Goal: Task Accomplishment & Management: Use online tool/utility

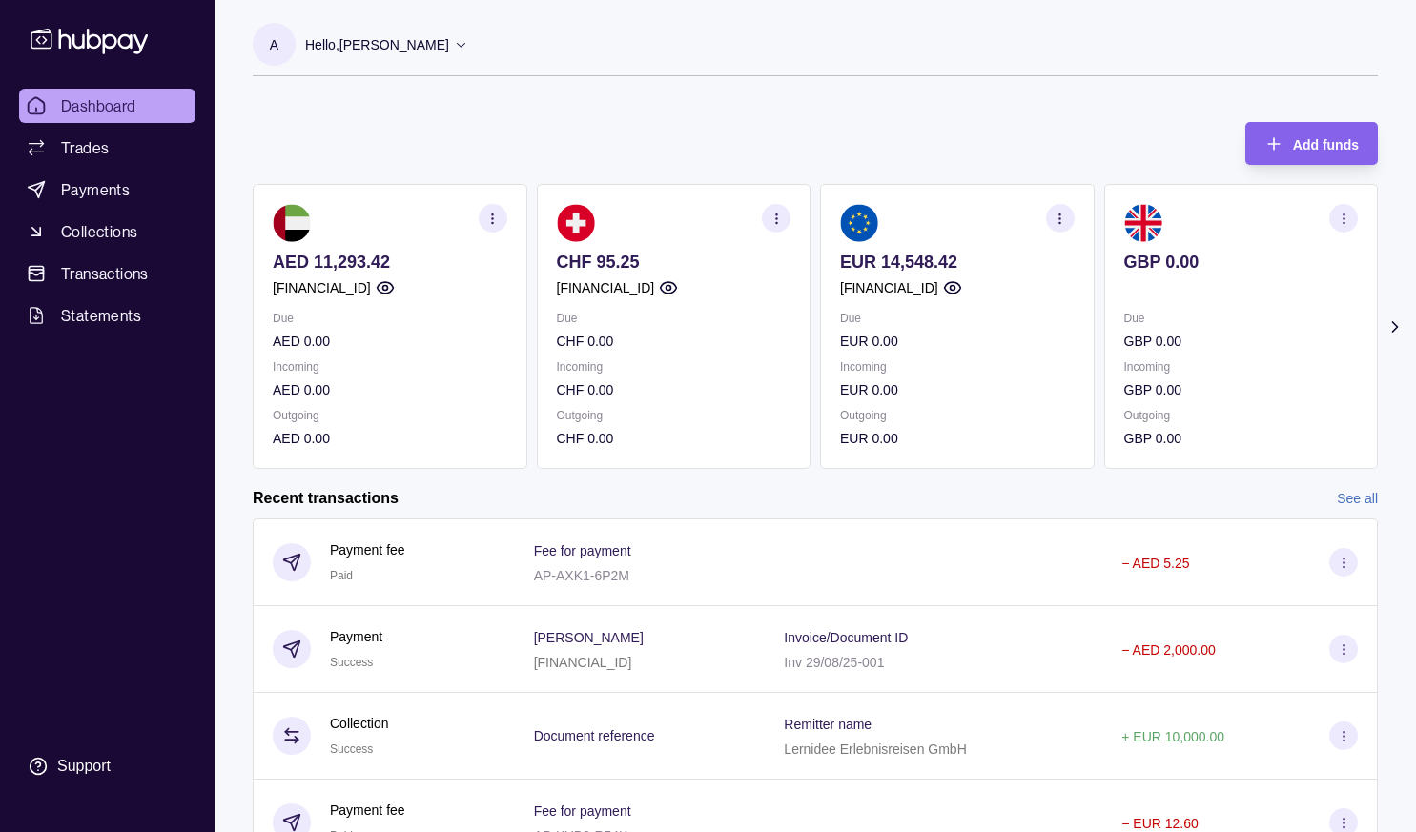
click at [1388, 320] on icon at bounding box center [1394, 326] width 19 height 19
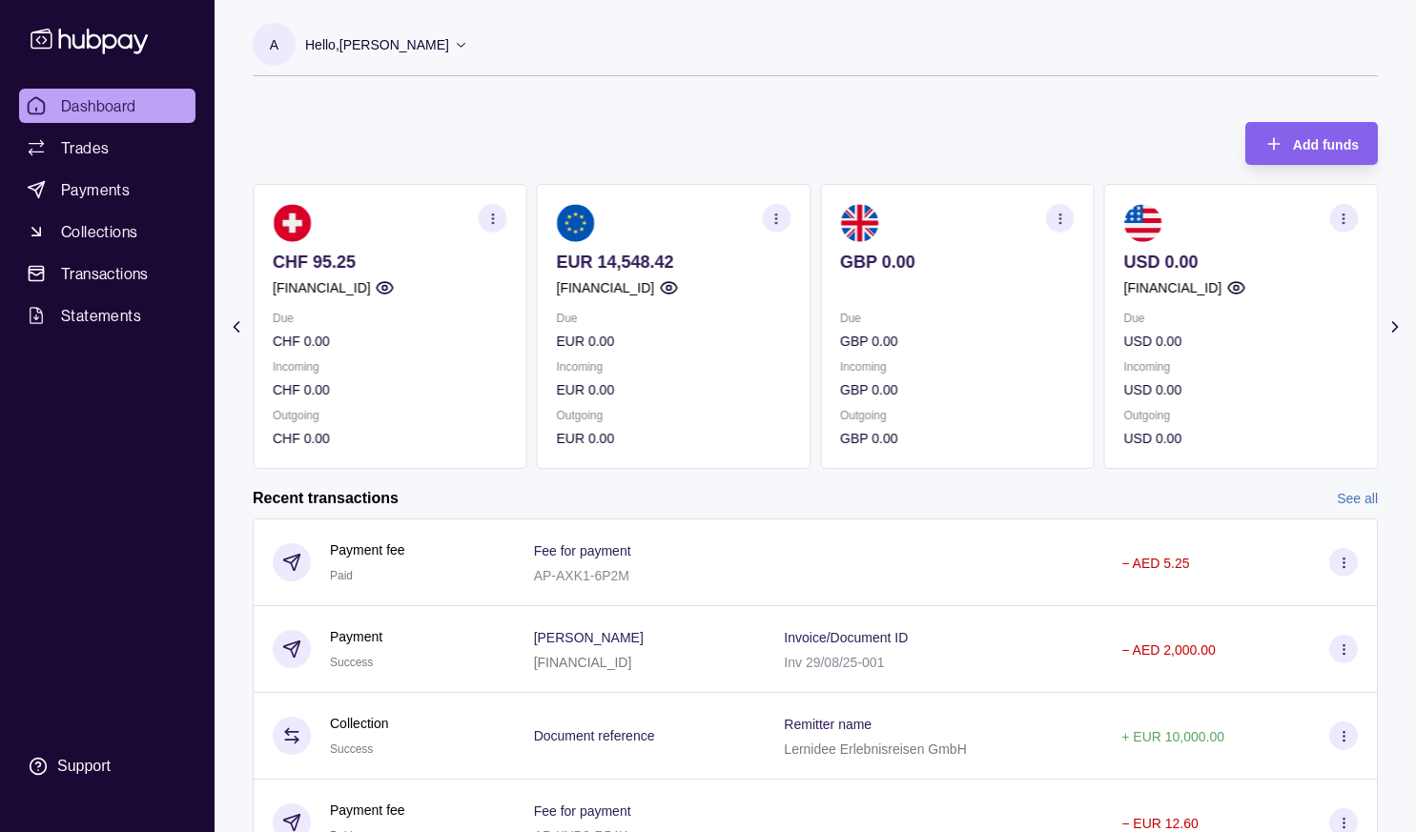
click at [1388, 319] on icon at bounding box center [1394, 326] width 19 height 19
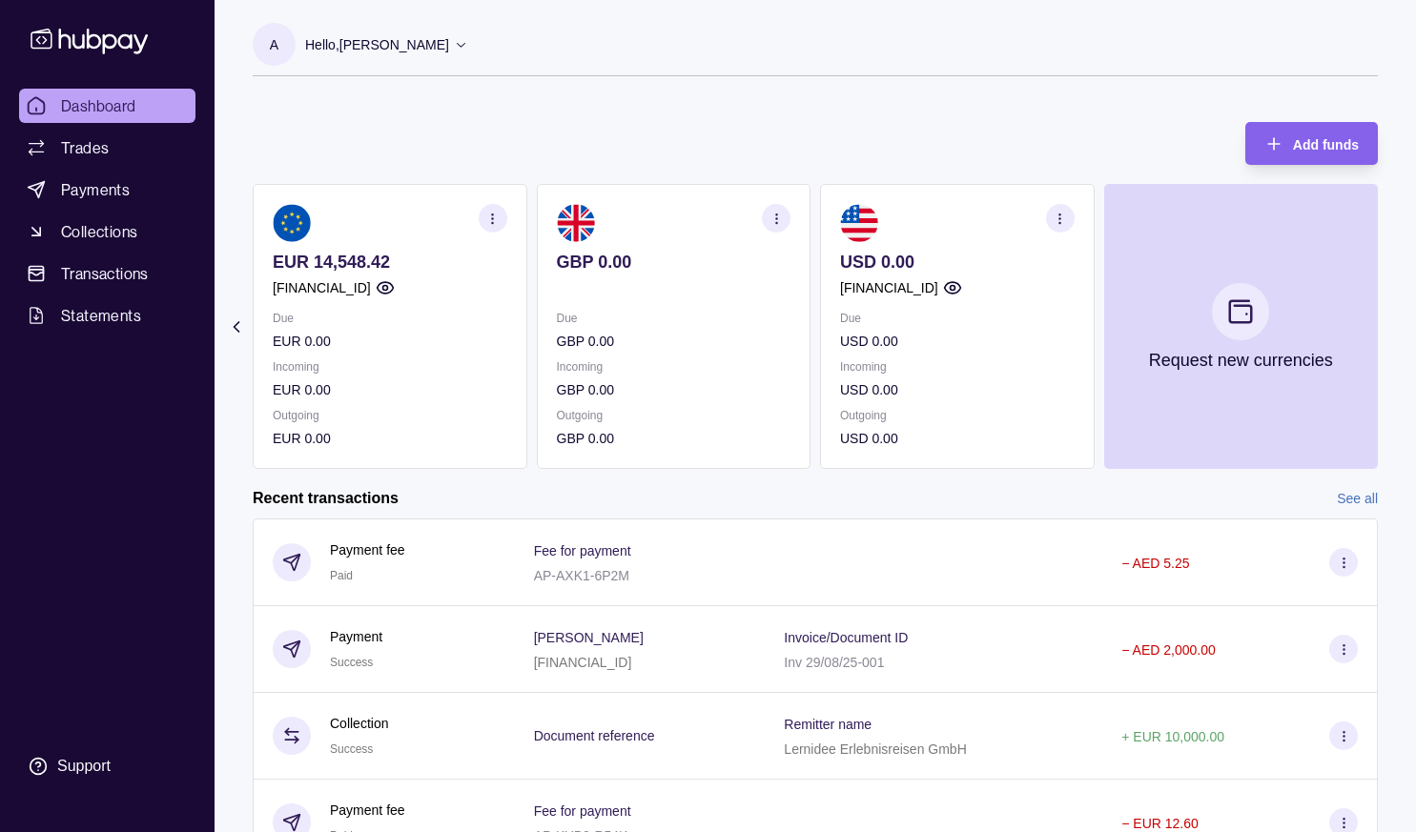
click at [1388, 319] on section "Add funds AED 11,293.42 [FINANCIAL_ID] Due AED 0.00 Incoming AED 0.00 Outgoing …" at bounding box center [814, 547] width 1201 height 888
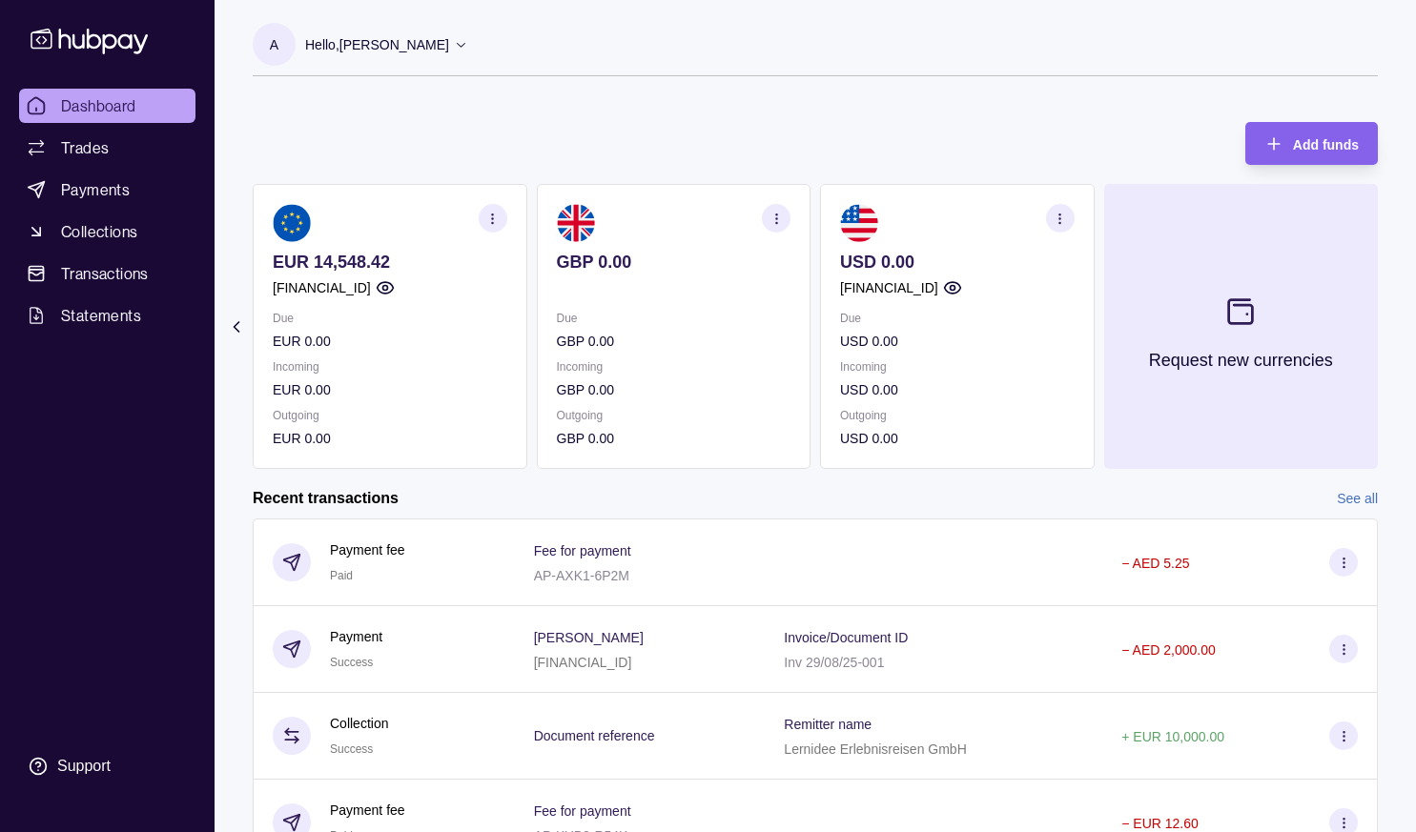
click at [1251, 306] on icon at bounding box center [1241, 311] width 24 height 24
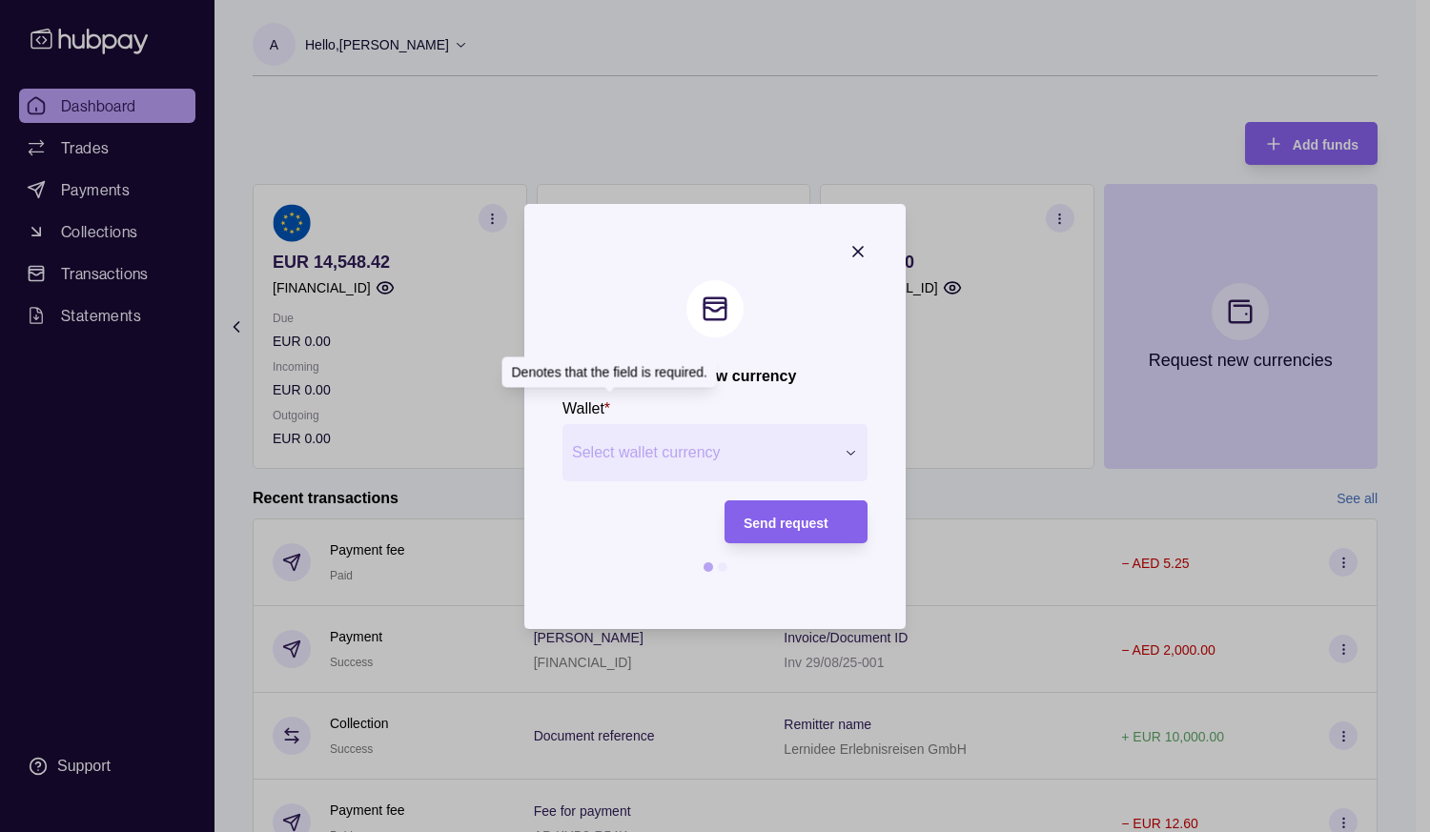
click at [605, 404] on p "*" at bounding box center [607, 408] width 6 height 21
click at [623, 445] on span "Select wallet currency" at bounding box center [703, 452] width 262 height 23
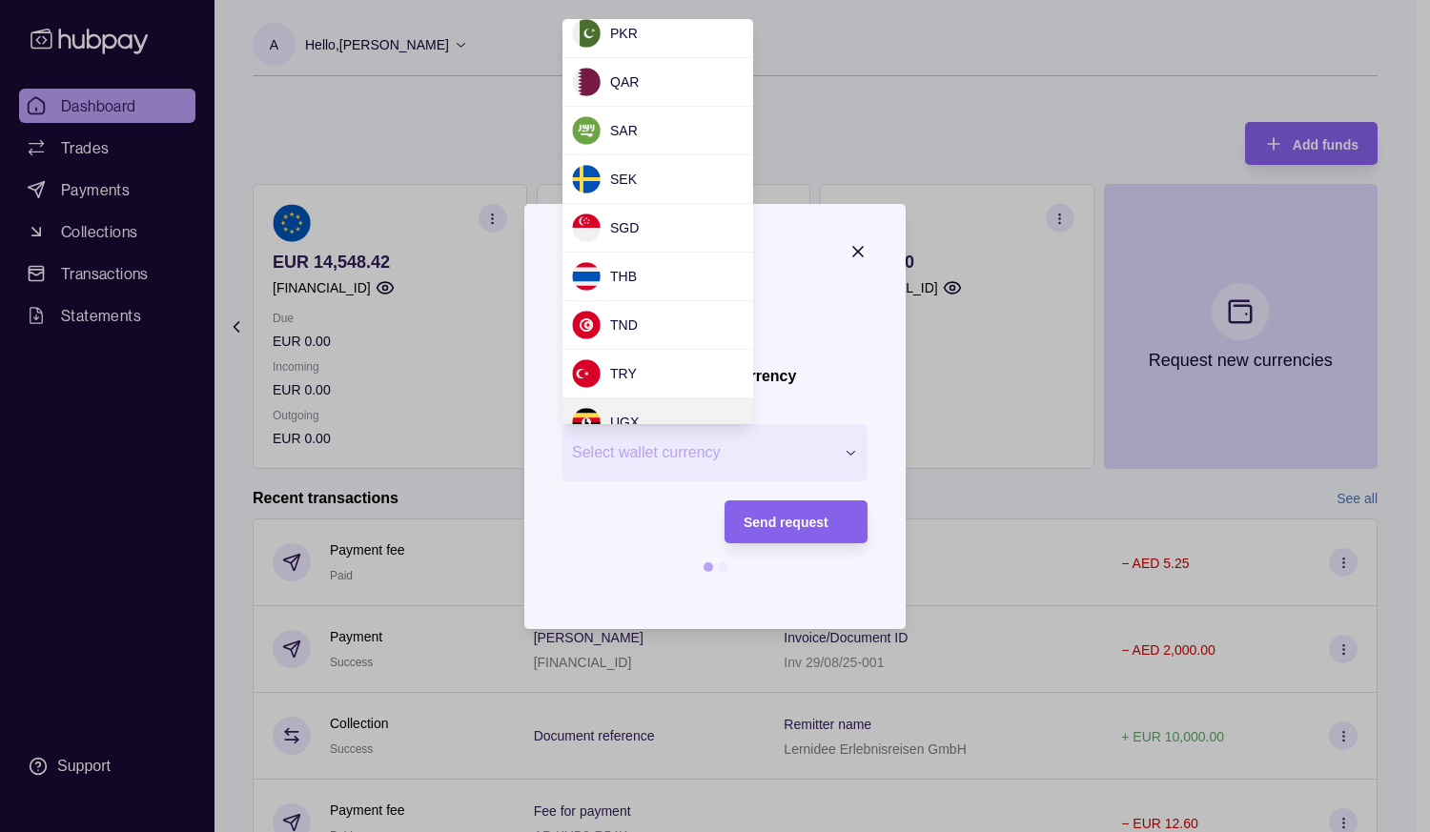
scroll to position [1302, 0]
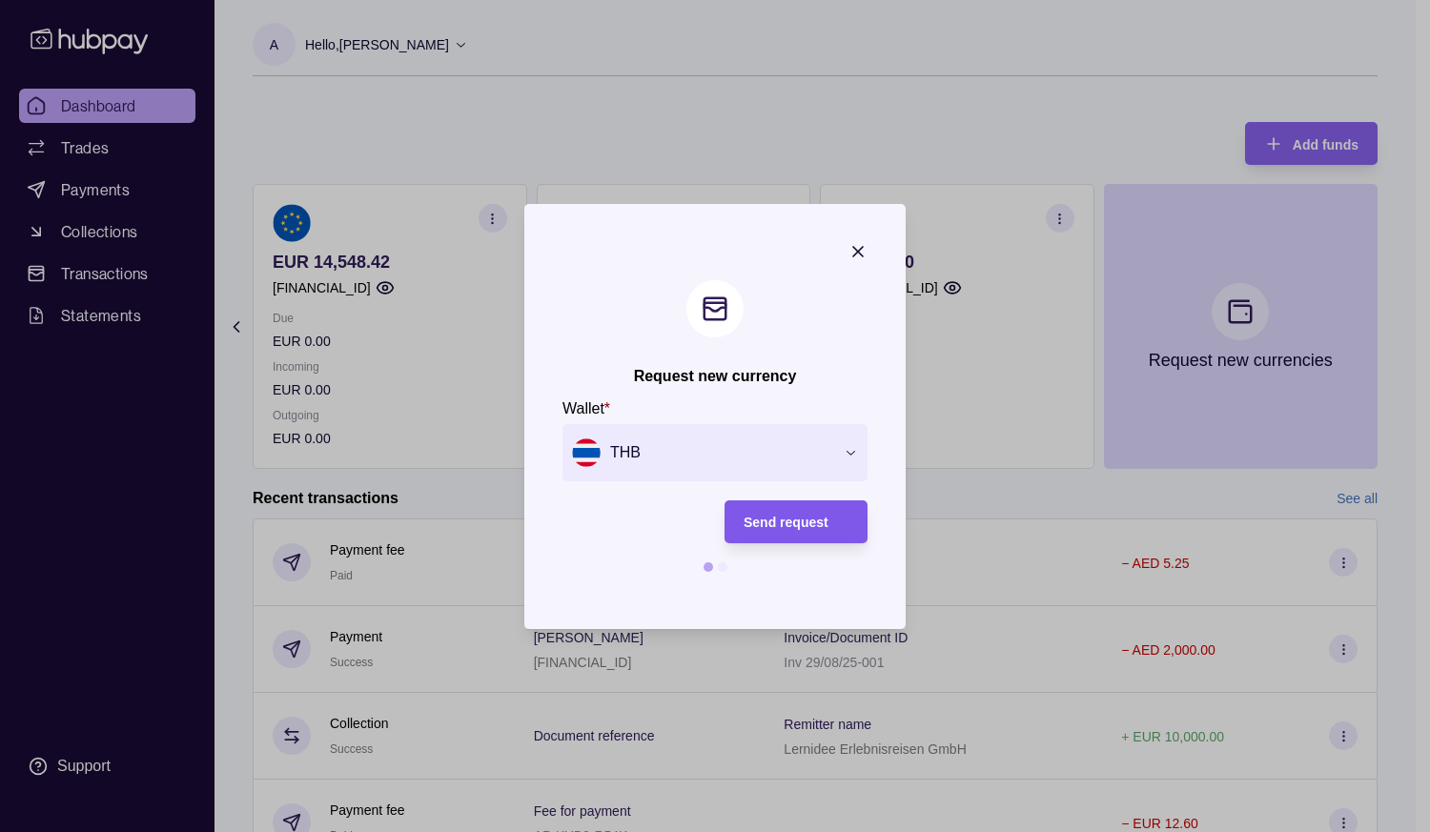
click at [791, 520] on span "Send request" at bounding box center [786, 522] width 85 height 15
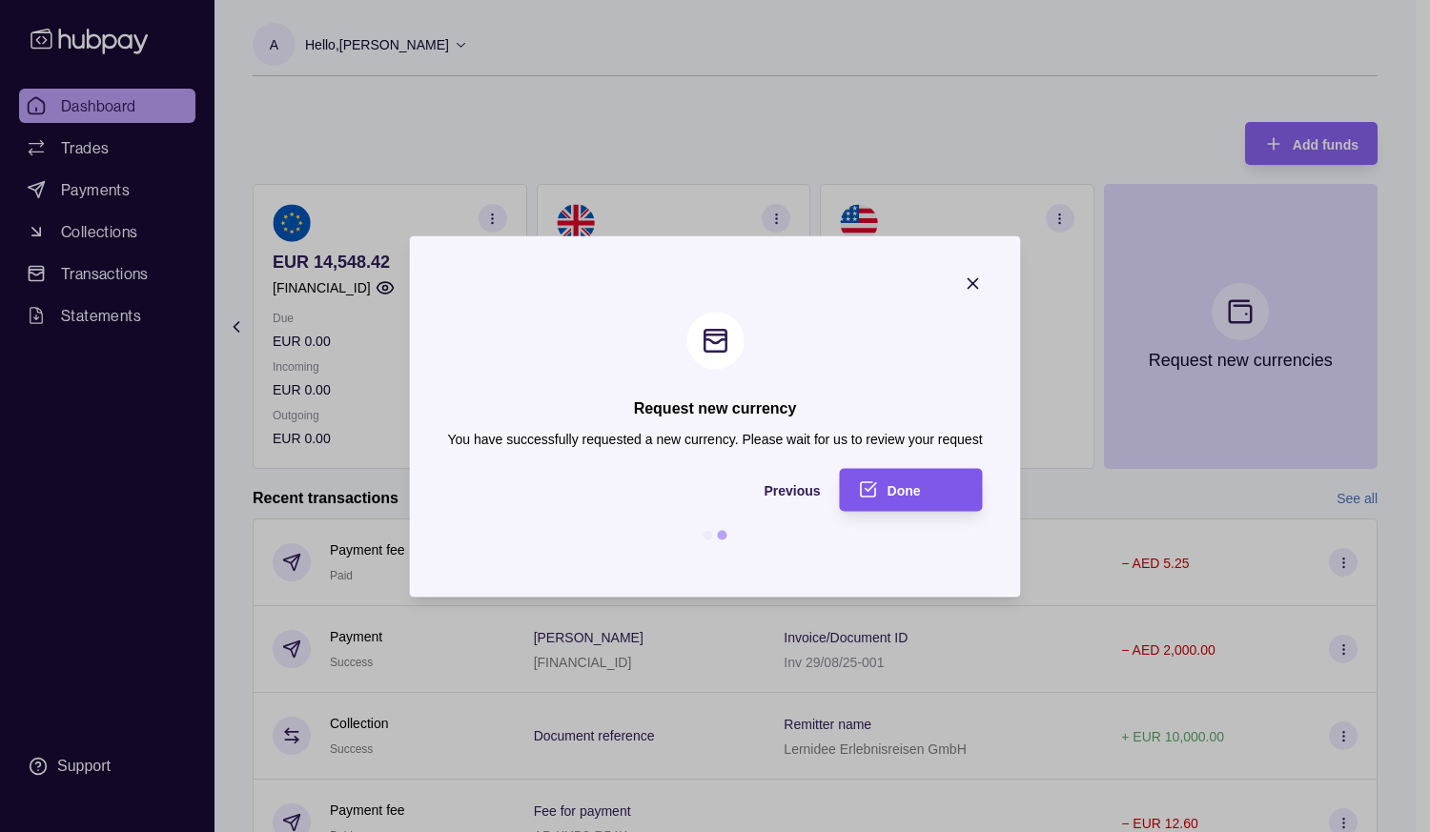
click at [901, 491] on span "Done" at bounding box center [904, 490] width 33 height 15
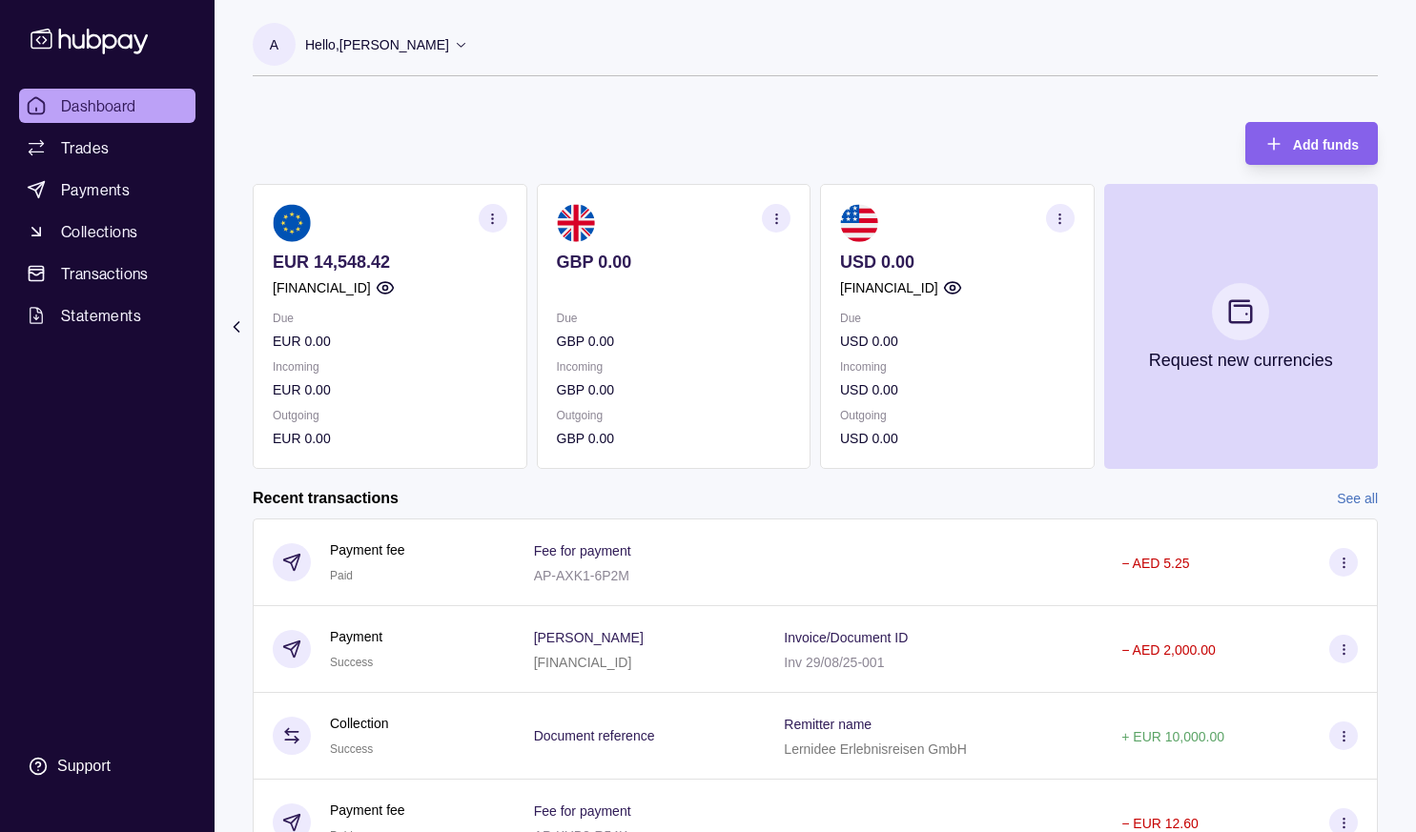
click at [235, 322] on icon at bounding box center [236, 326] width 19 height 19
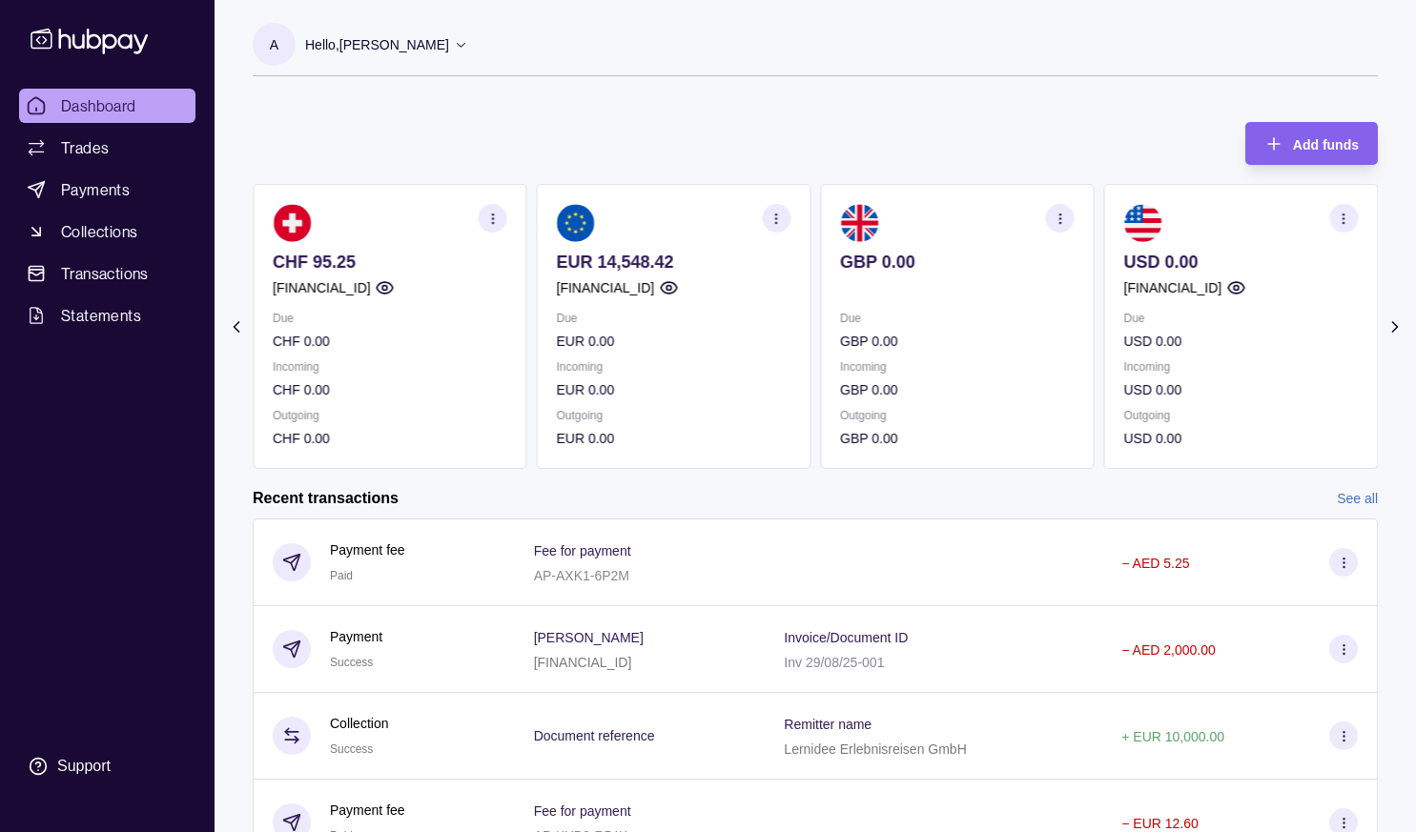
click at [235, 322] on icon at bounding box center [236, 326] width 19 height 19
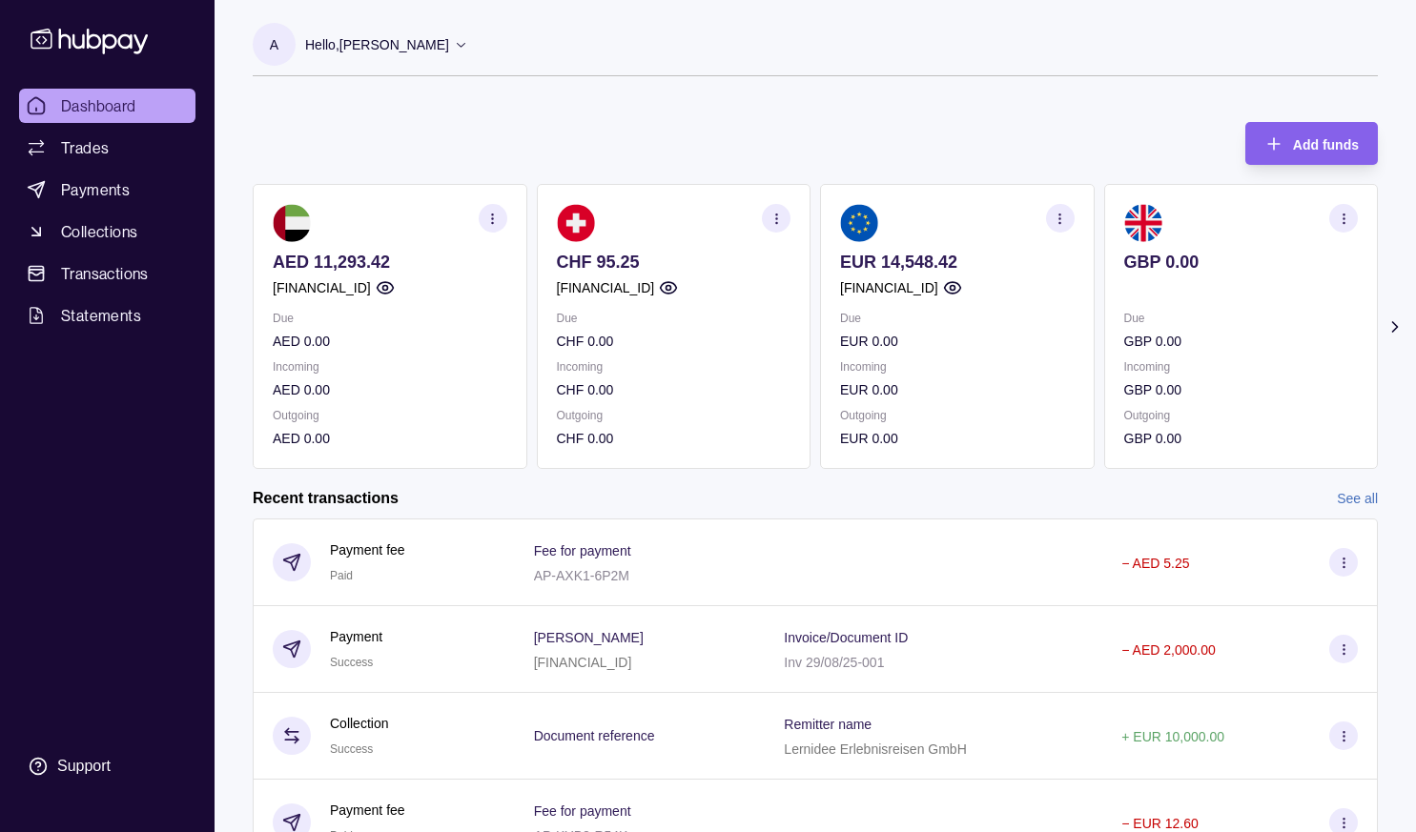
click at [235, 322] on section "Add funds AED 11,293.42 [FINANCIAL_ID] Due AED 0.00 Incoming AED 0.00 Outgoing …" at bounding box center [814, 547] width 1201 height 888
click at [1046, 475] on section "Add funds AED 11,293.42 [FINANCIAL_ID] Due AED 0.00 Incoming AED 0.00 Outgoing …" at bounding box center [814, 547] width 1201 height 888
click at [1394, 325] on icon at bounding box center [1394, 327] width 5 height 10
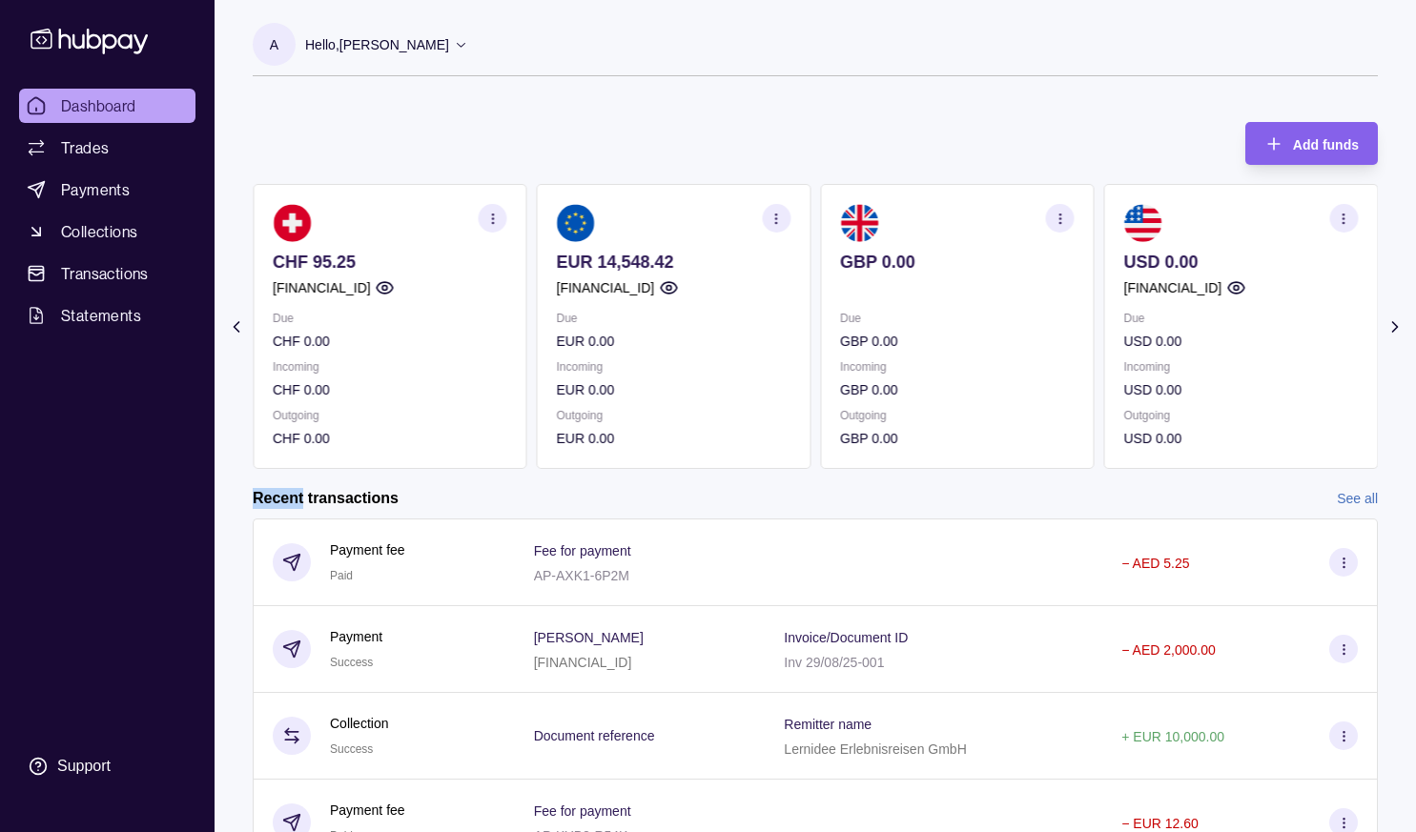
click at [1394, 325] on icon at bounding box center [1394, 327] width 5 height 10
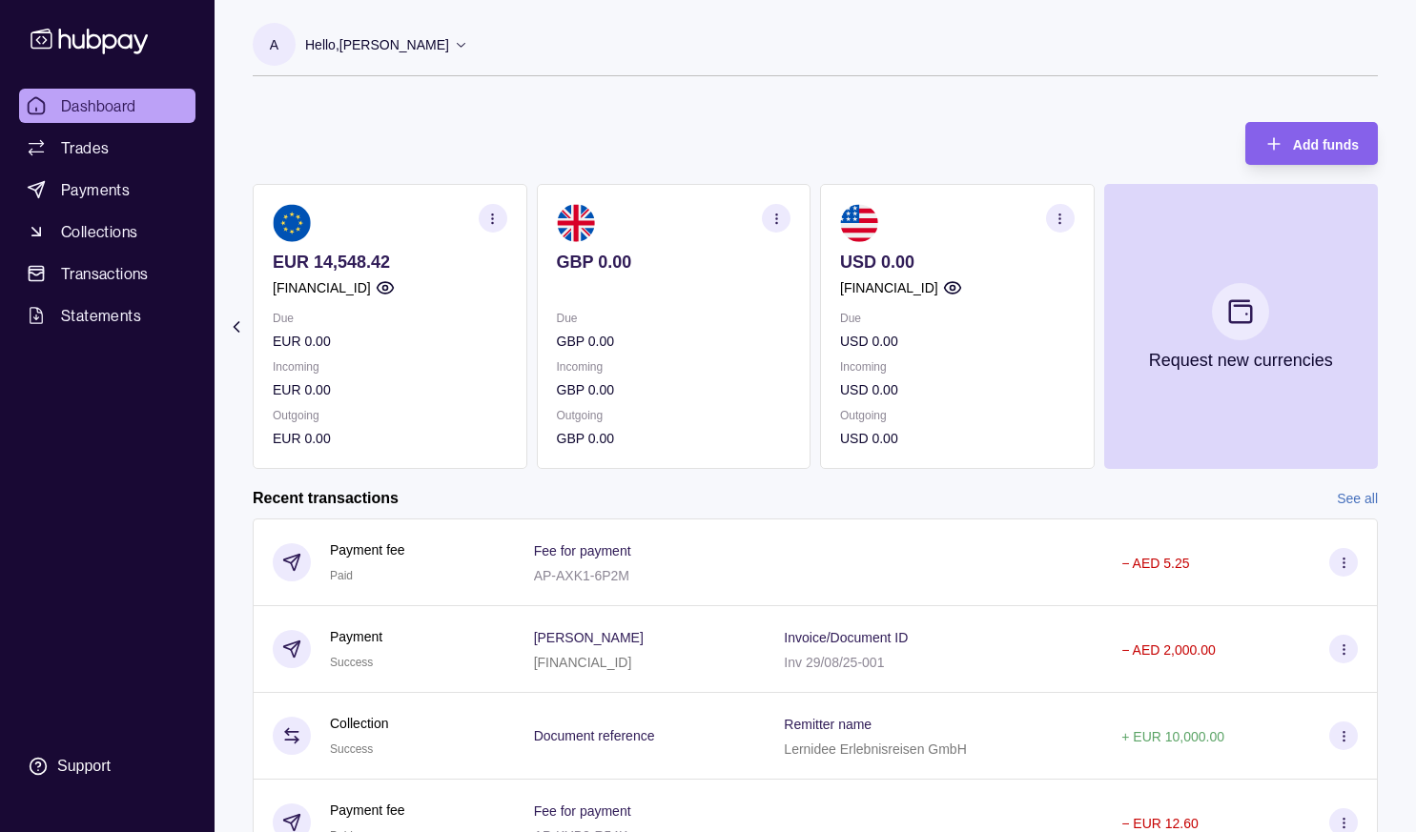
click at [1394, 321] on section "Add funds AED 11,293.42 [FINANCIAL_ID] Due AED 0.00 Incoming AED 0.00 Outgoing …" at bounding box center [814, 547] width 1201 height 888
click at [239, 327] on icon at bounding box center [236, 326] width 19 height 19
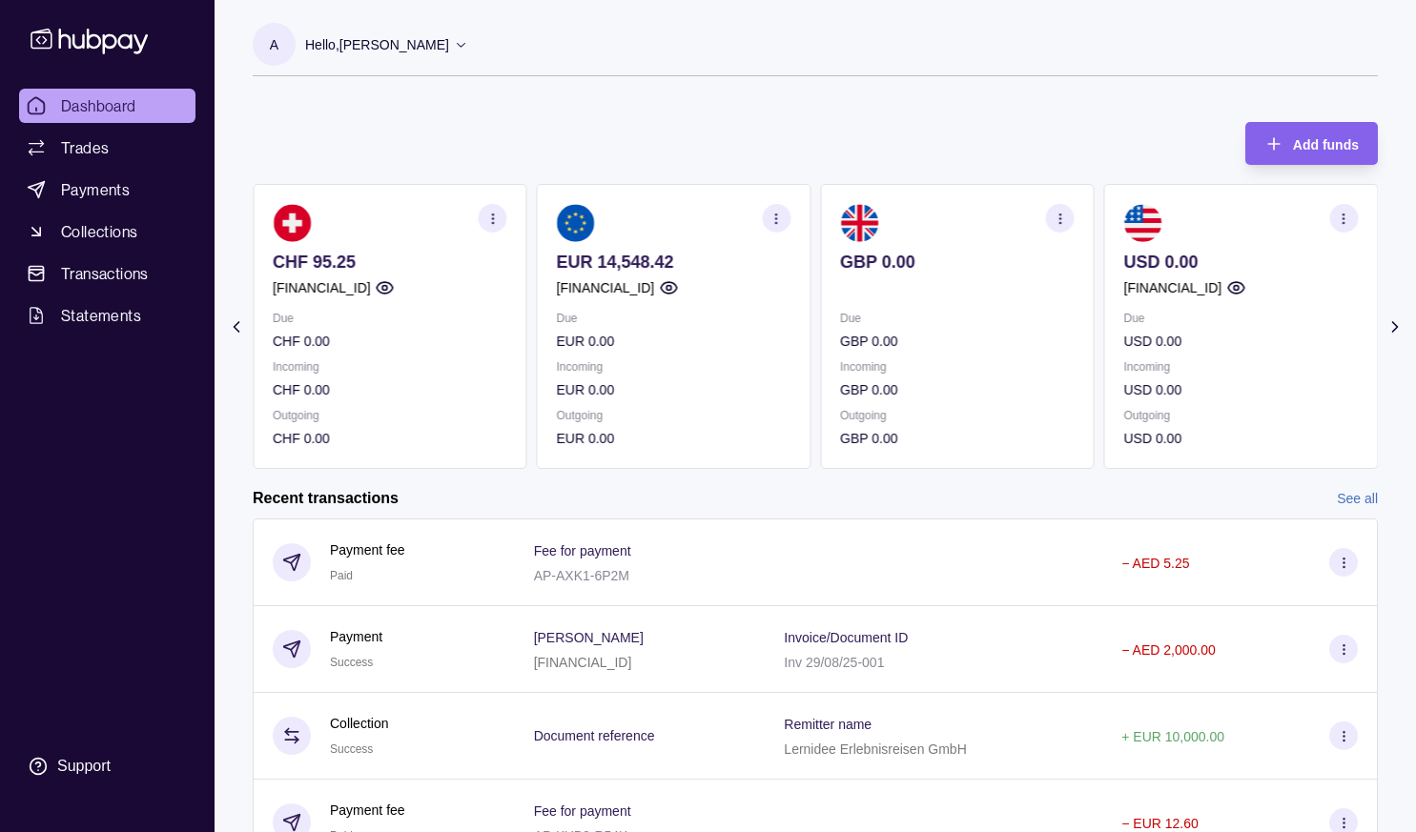
click at [239, 327] on icon at bounding box center [236, 326] width 19 height 19
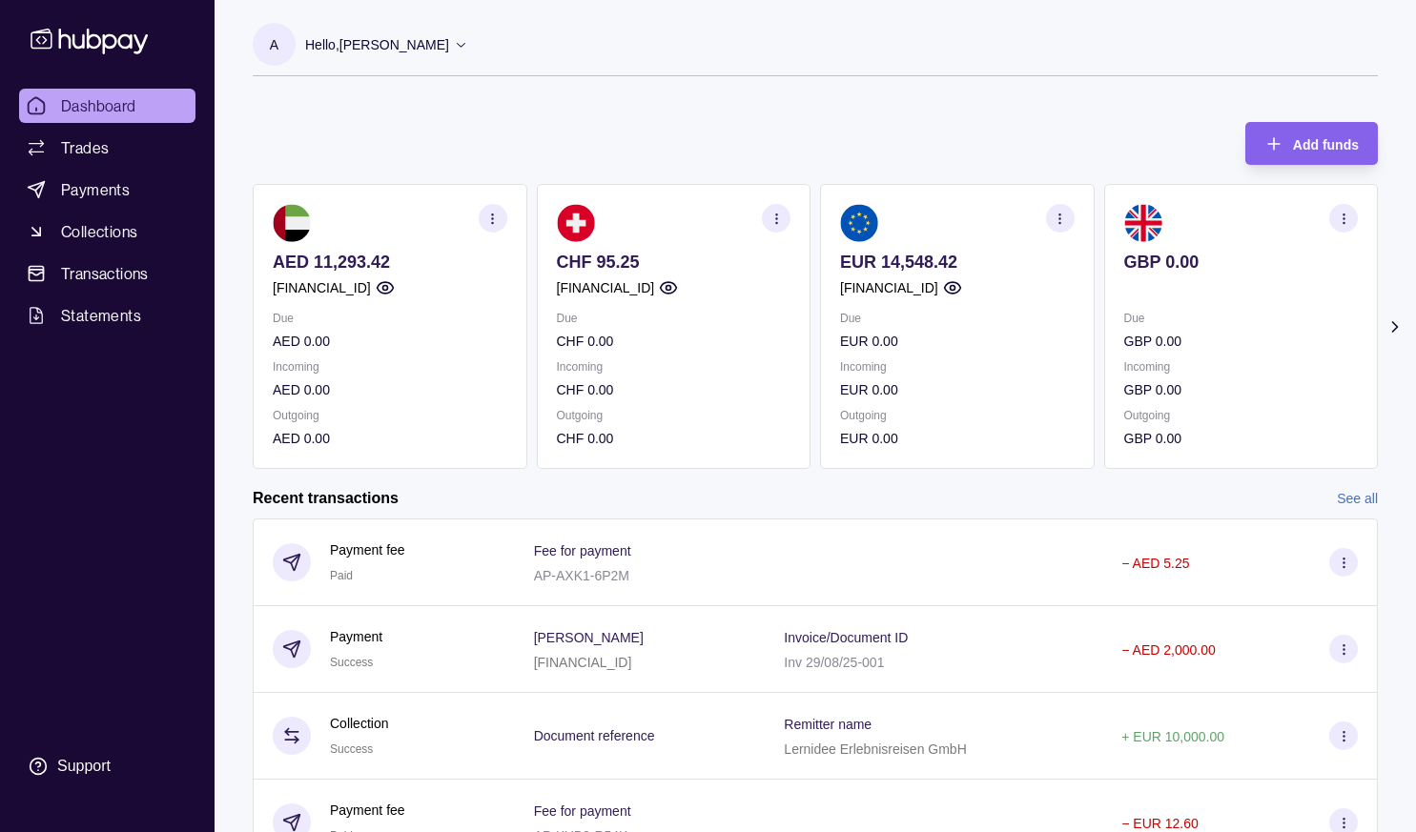
click at [449, 44] on p "Hello, [PERSON_NAME]" at bounding box center [377, 44] width 144 height 21
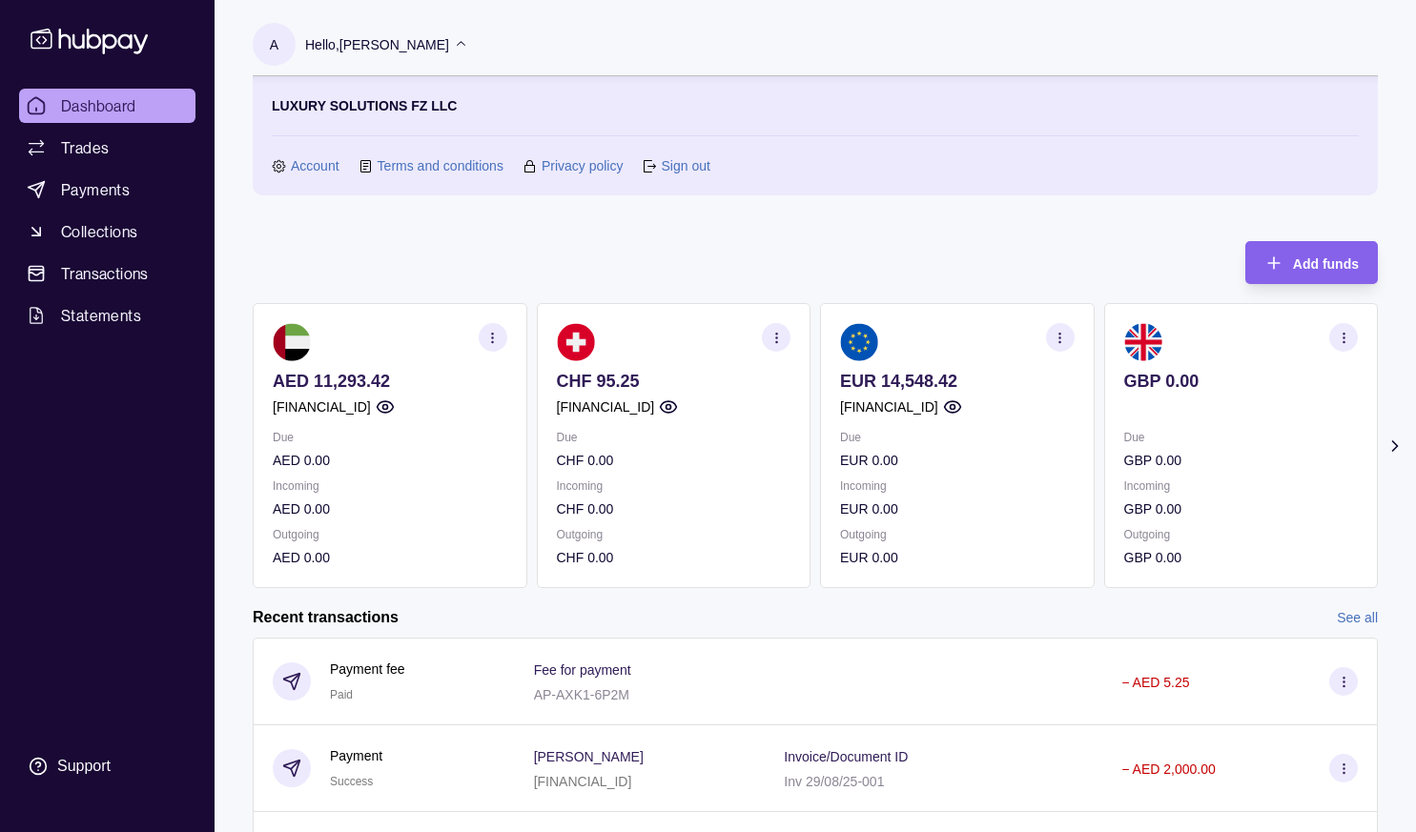
click at [684, 155] on link "Sign out" at bounding box center [685, 165] width 49 height 21
